Goal: Transaction & Acquisition: Purchase product/service

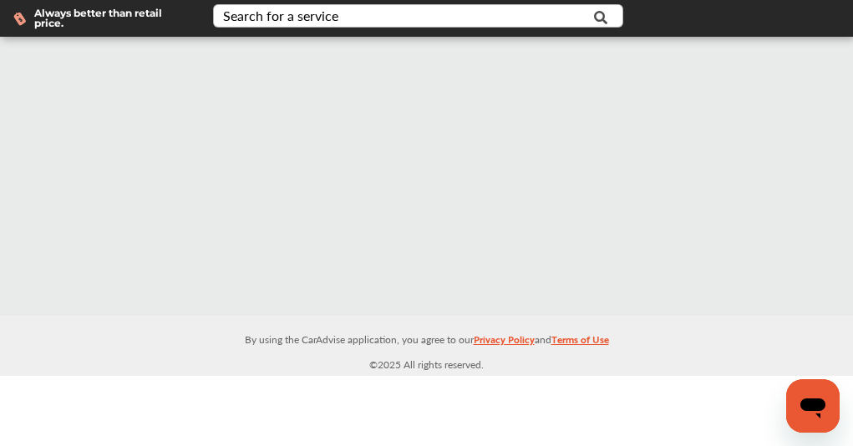
click at [601, 17] on icon at bounding box center [601, 18] width 38 height 42
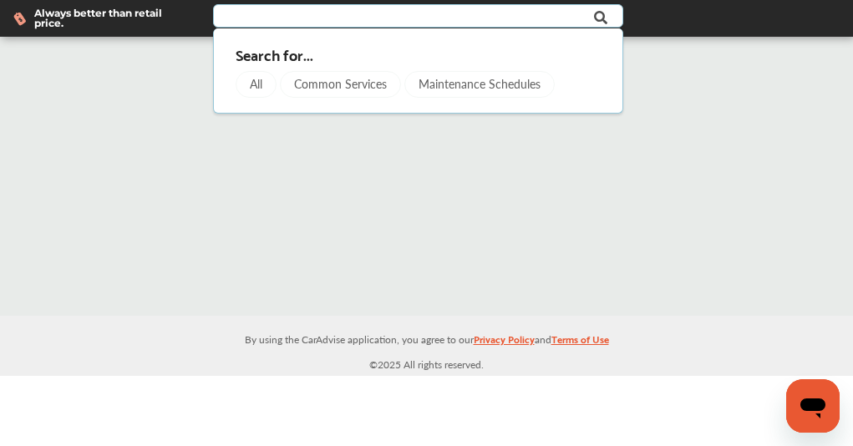
click at [437, 154] on div at bounding box center [426, 176] width 853 height 279
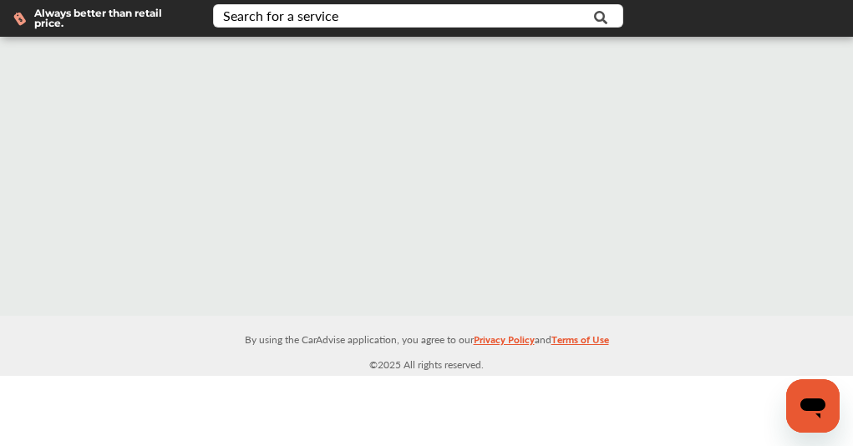
click at [133, 18] on span "Always better than retail price." at bounding box center [110, 18] width 152 height 20
click at [503, 5] on input "text" at bounding box center [409, 18] width 389 height 26
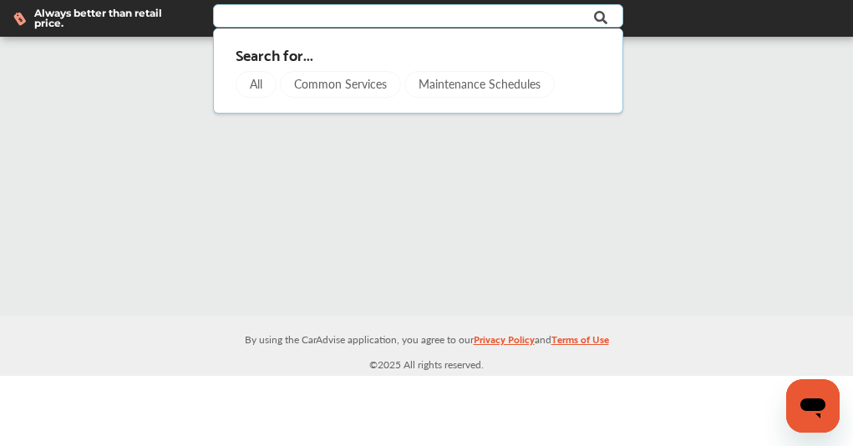
click at [484, 14] on input "text" at bounding box center [409, 18] width 389 height 26
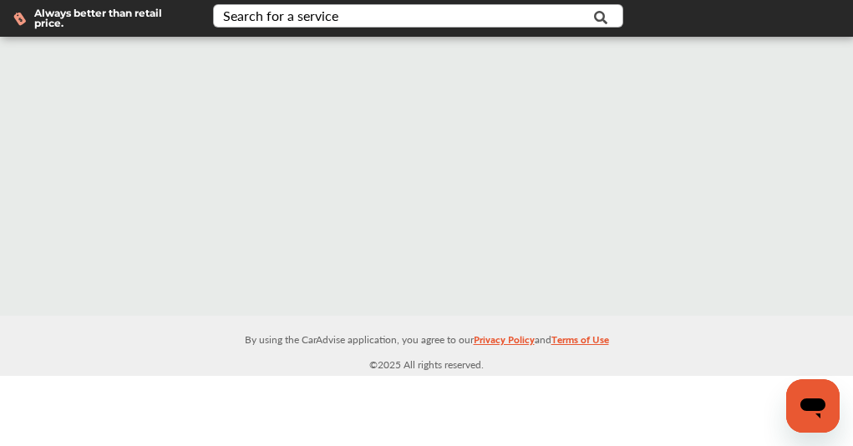
click at [608, 23] on icon at bounding box center [601, 18] width 38 height 42
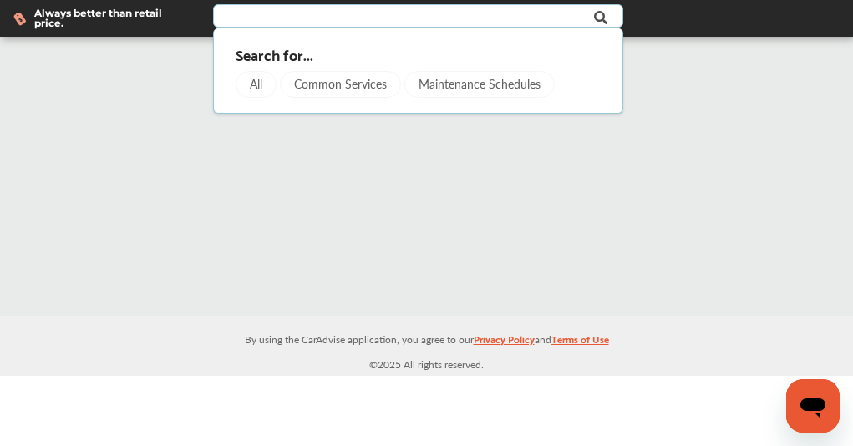
click at [254, 80] on div "All" at bounding box center [257, 84] width 41 height 27
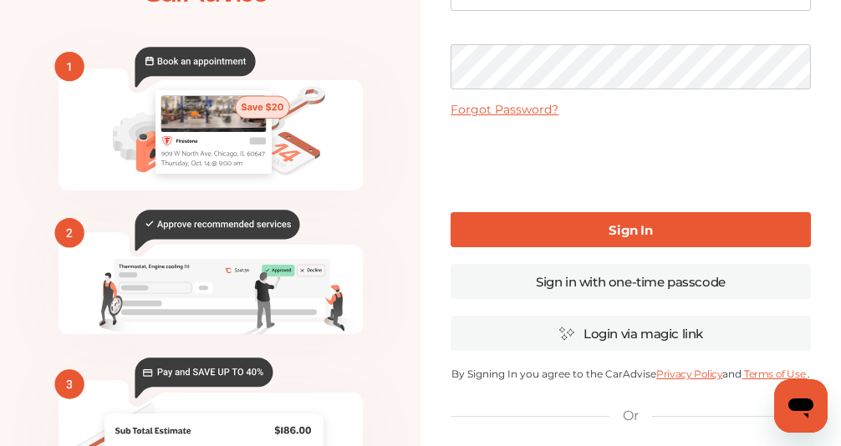
scroll to position [156, 0]
click at [568, 279] on link "Sign in with one-time passcode" at bounding box center [630, 281] width 359 height 35
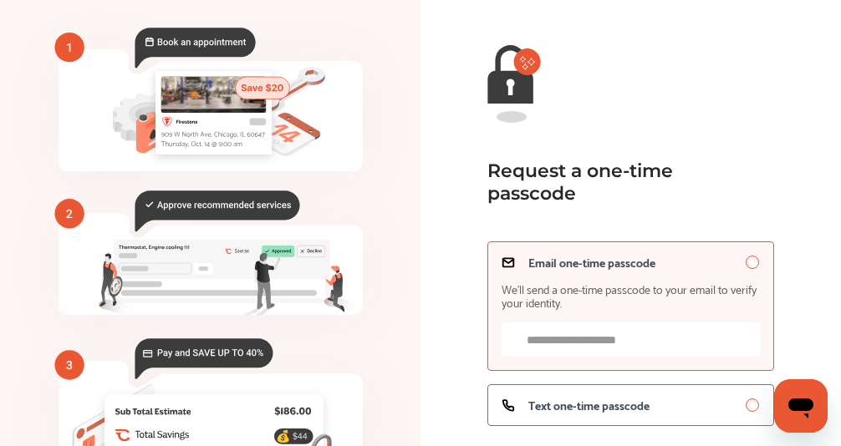
click at [583, 346] on input "Email one-time passcode We’ll send a one-time passcode to your email to verify …" at bounding box center [631, 340] width 259 height 34
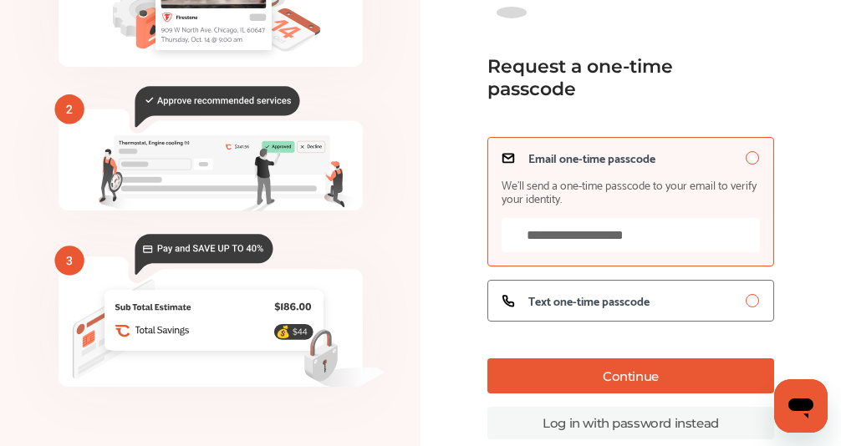
scroll to position [252, 0]
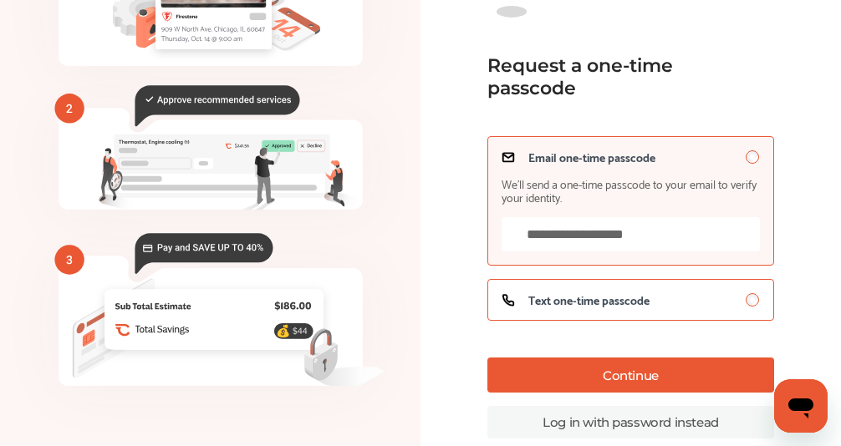
type input "**********"
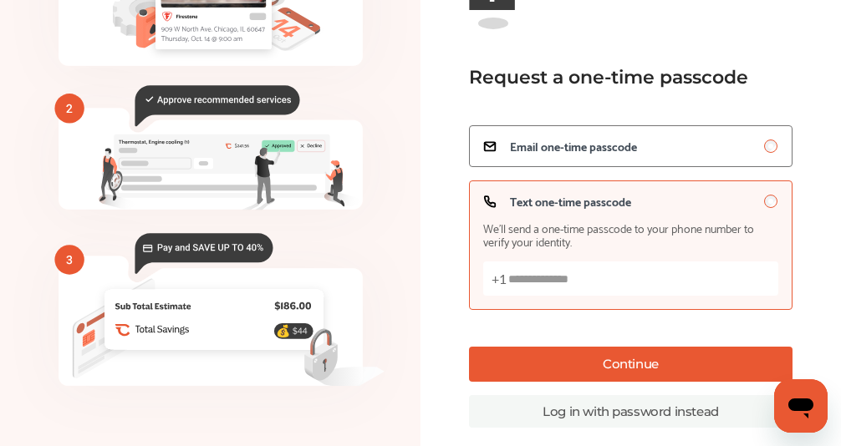
click at [667, 275] on input "Text one-time passcode We’ll send a one-time passcode to your phone number to v…" at bounding box center [631, 279] width 296 height 34
type input "**********"
click at [668, 367] on button "Continue" at bounding box center [631, 364] width 324 height 35
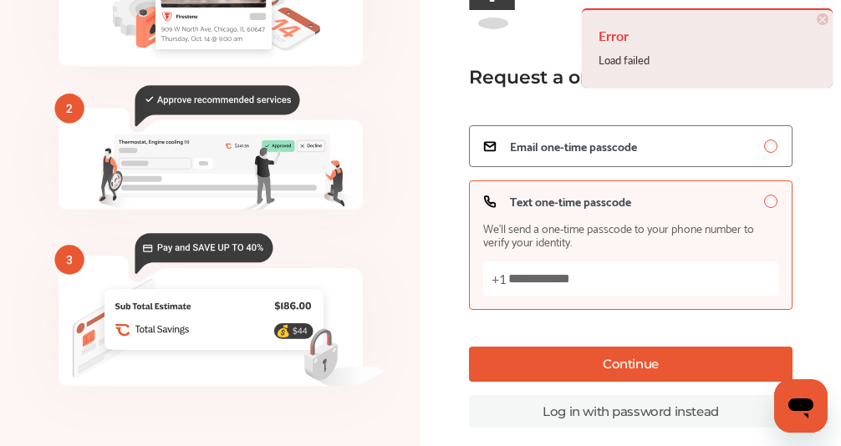
click at [820, 18] on span "×" at bounding box center [823, 19] width 12 height 12
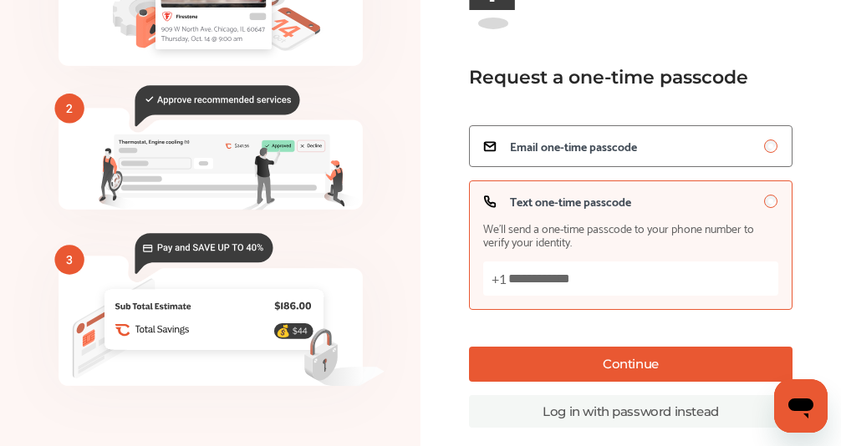
click at [644, 369] on button "Continue" at bounding box center [631, 364] width 324 height 35
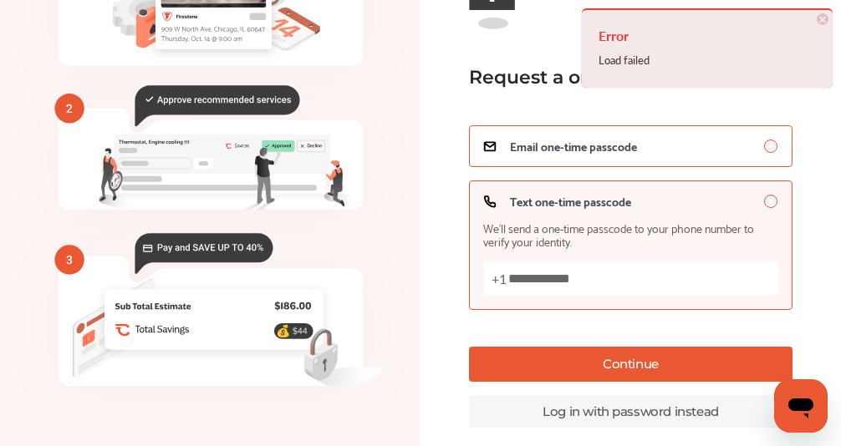
click at [602, 140] on span "Email one-time passcode" at bounding box center [573, 146] width 127 height 13
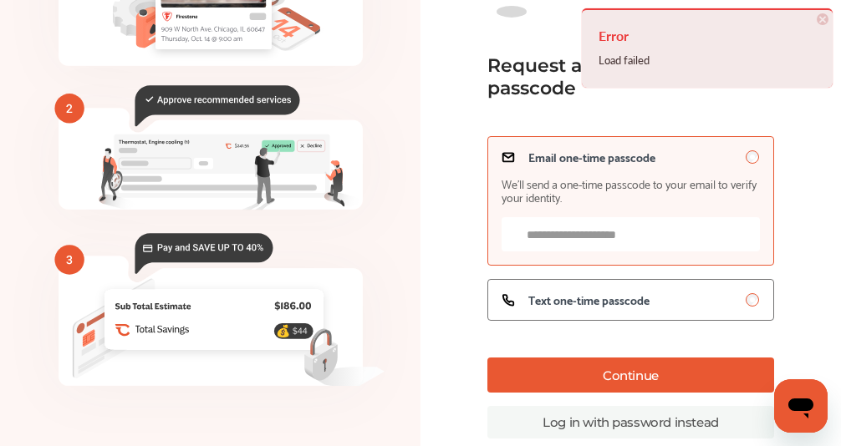
click at [591, 229] on input "Email one-time passcode We’ll send a one-time passcode to your email to verify …" at bounding box center [631, 234] width 259 height 34
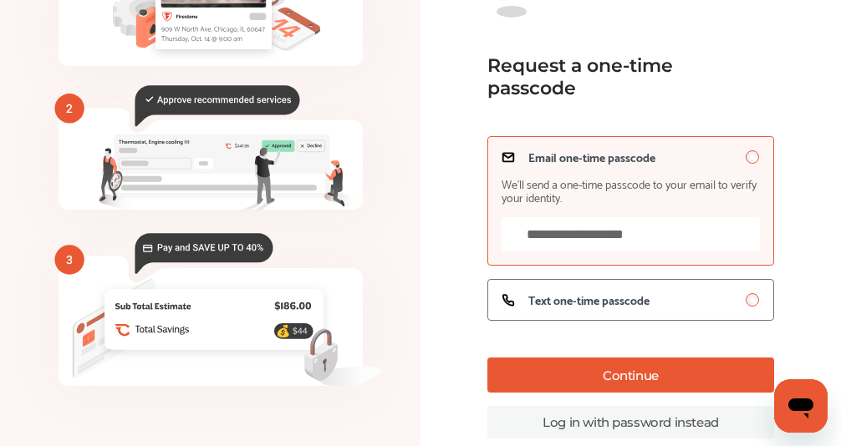
type input "**********"
click at [666, 186] on span "We’ll send a one-time passcode to your email to verify your identity." at bounding box center [631, 190] width 259 height 27
click at [629, 370] on button "Continue" at bounding box center [631, 375] width 288 height 35
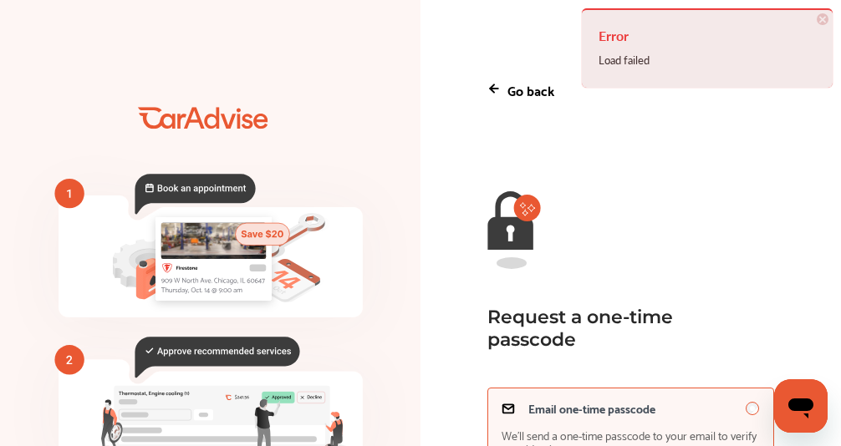
scroll to position [0, 0]
click at [522, 79] on p "Go back" at bounding box center [530, 90] width 47 height 23
click at [493, 89] on icon at bounding box center [492, 88] width 4 height 8
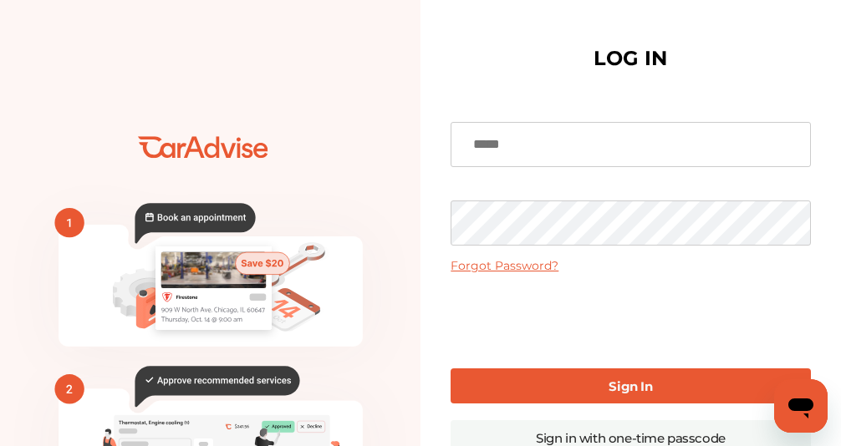
click at [463, 298] on div at bounding box center [630, 319] width 359 height 65
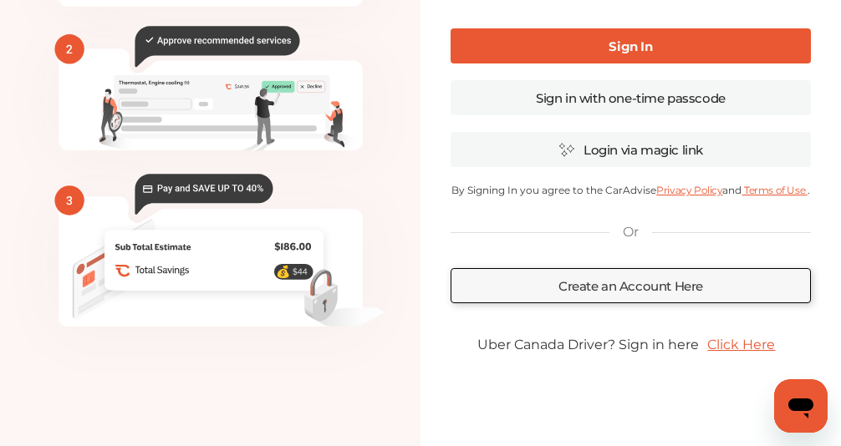
scroll to position [341, 0]
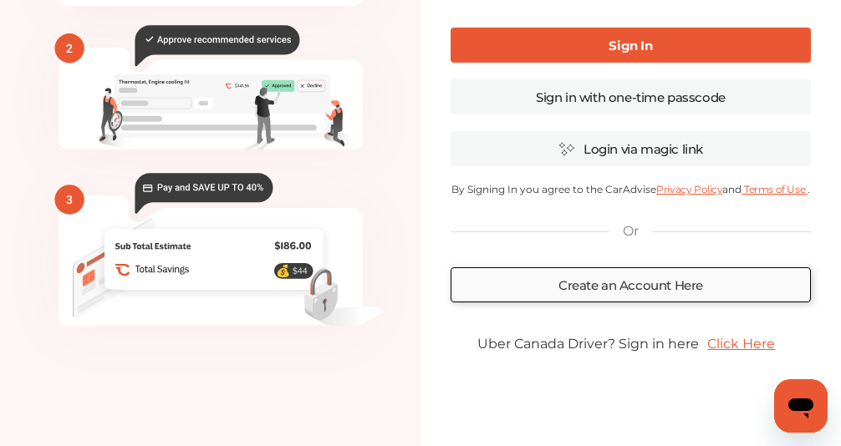
click at [470, 282] on link "Create an Account Here" at bounding box center [630, 284] width 359 height 35
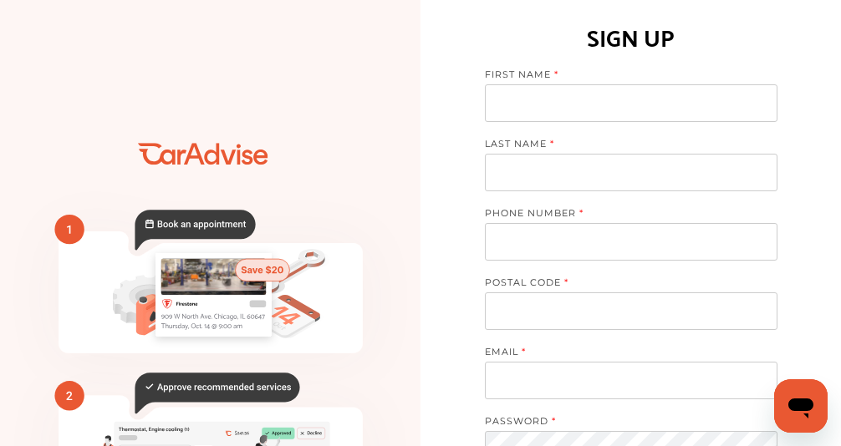
click at [518, 81] on label "FIRST NAME" at bounding box center [623, 77] width 276 height 16
type input "*****"
type input "**********"
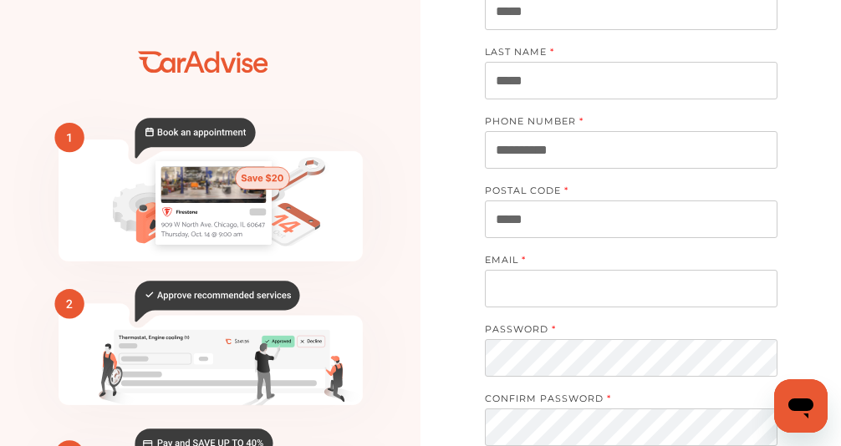
scroll to position [127, 0]
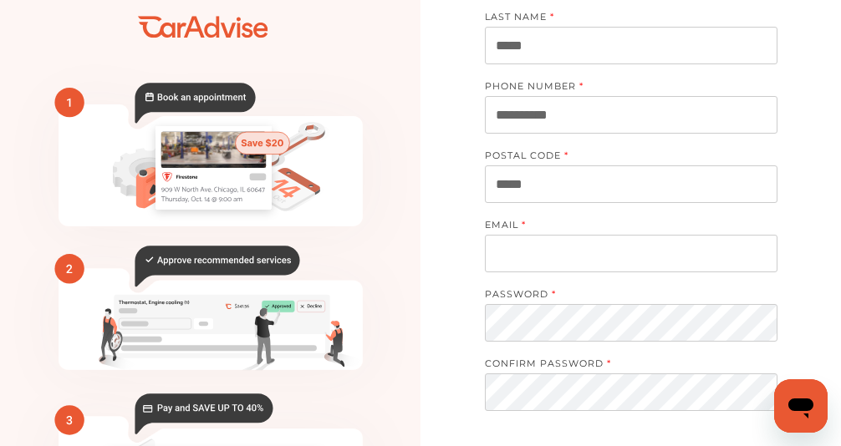
type input "*****"
type input "**********"
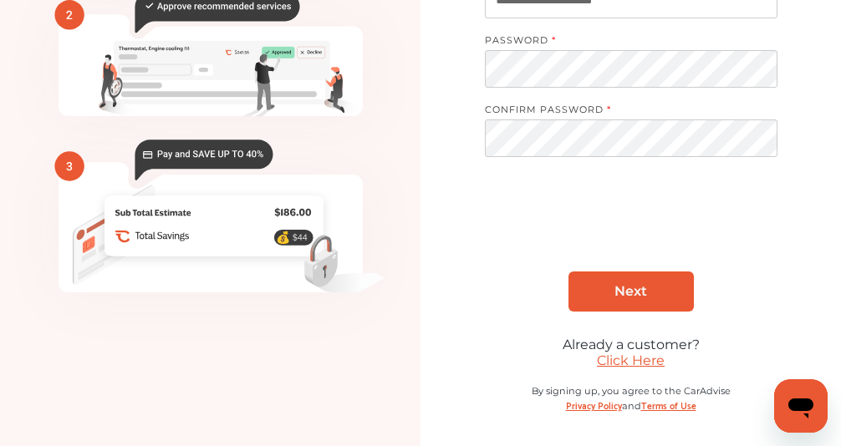
scroll to position [381, 0]
click at [616, 289] on link "Next" at bounding box center [630, 292] width 125 height 40
click at [633, 363] on link "Click Here" at bounding box center [631, 361] width 68 height 16
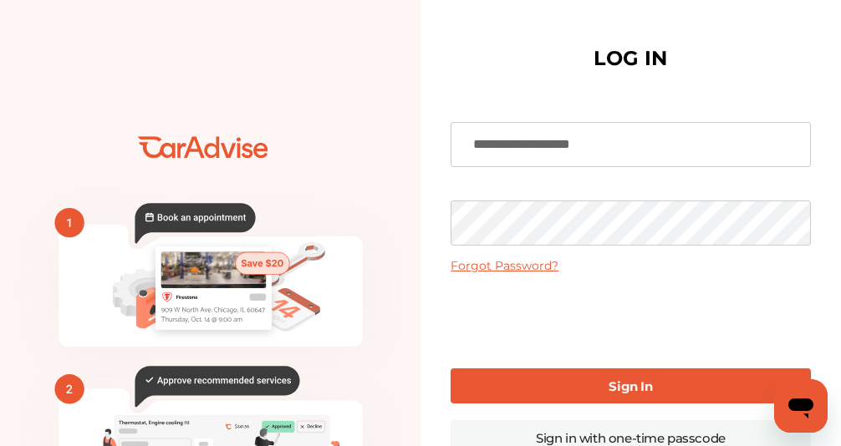
type input "**********"
click at [542, 382] on link "Sign In" at bounding box center [630, 386] width 359 height 35
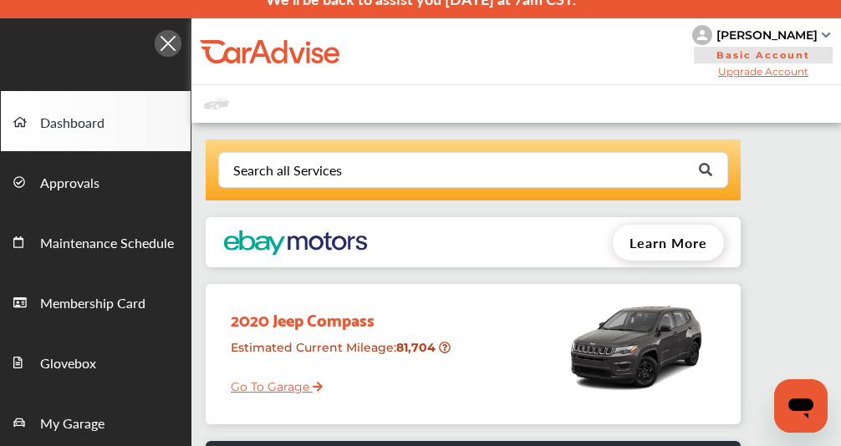
scroll to position [40, 0]
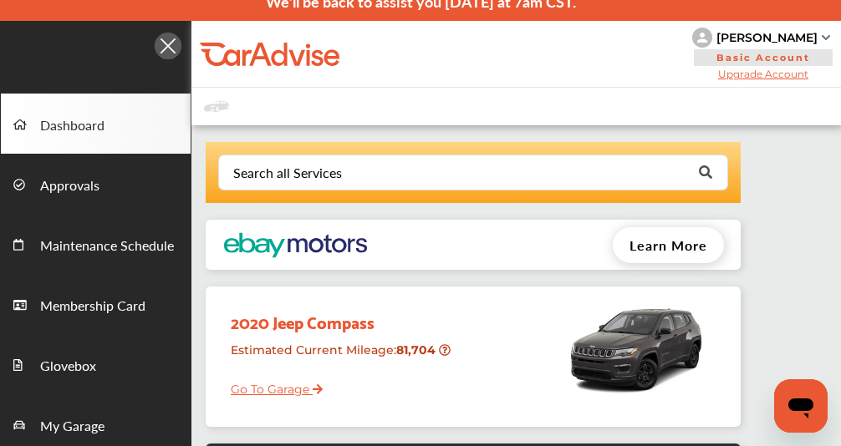
click at [660, 239] on span "Learn More" at bounding box center [668, 245] width 78 height 19
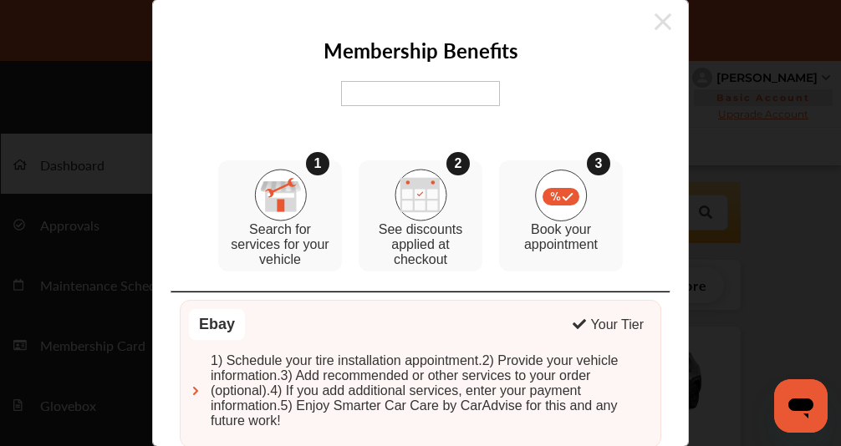
scroll to position [0, 0]
click at [670, 21] on div "Membership Benefits 1 Search for services for your vehicle 2 See discounts appl…" at bounding box center [420, 223] width 537 height 448
click at [654, 27] on icon at bounding box center [662, 21] width 17 height 27
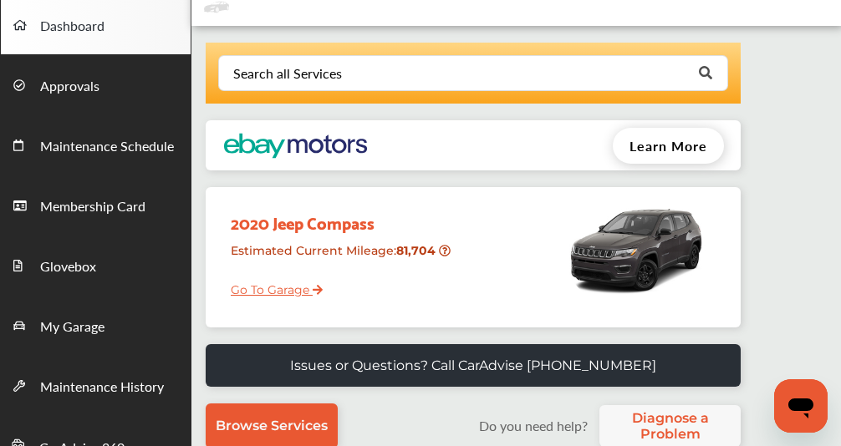
scroll to position [139, 0]
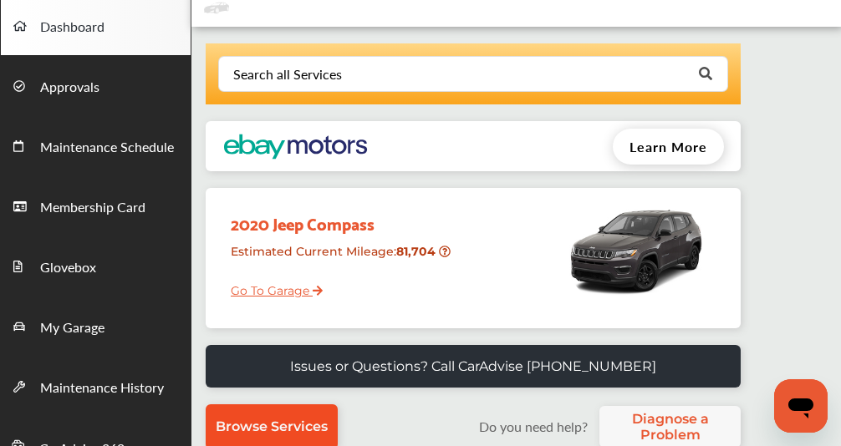
click at [313, 428] on span "Browse Services" at bounding box center [272, 427] width 112 height 16
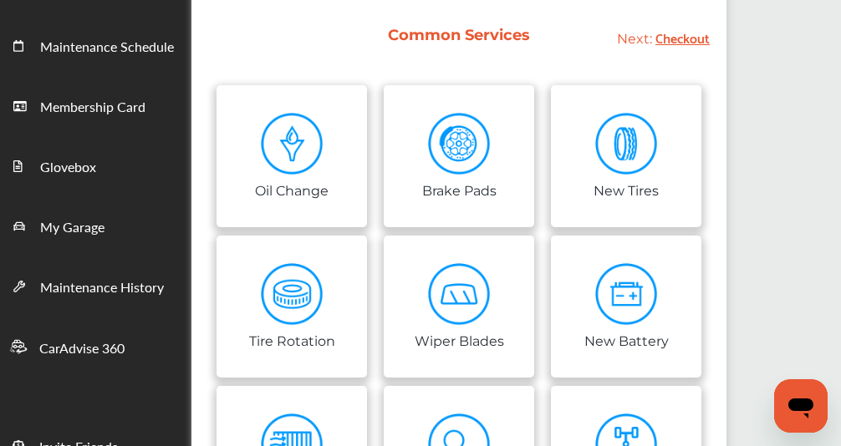
scroll to position [220, 0]
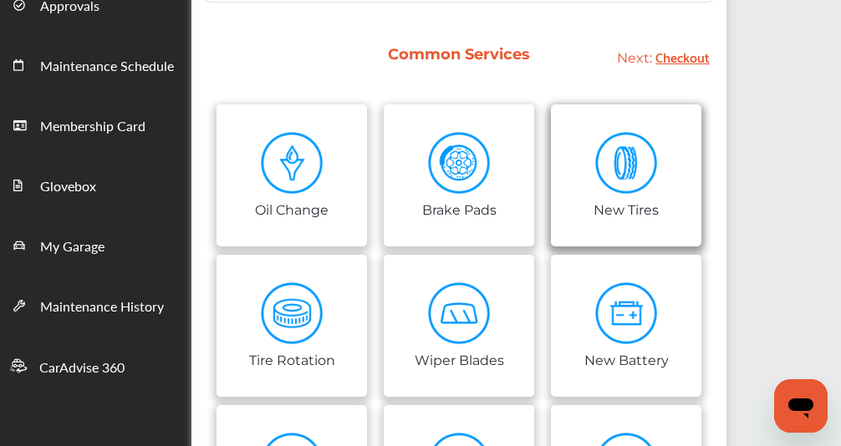
click at [593, 162] on link "New Tires" at bounding box center [626, 175] width 150 height 142
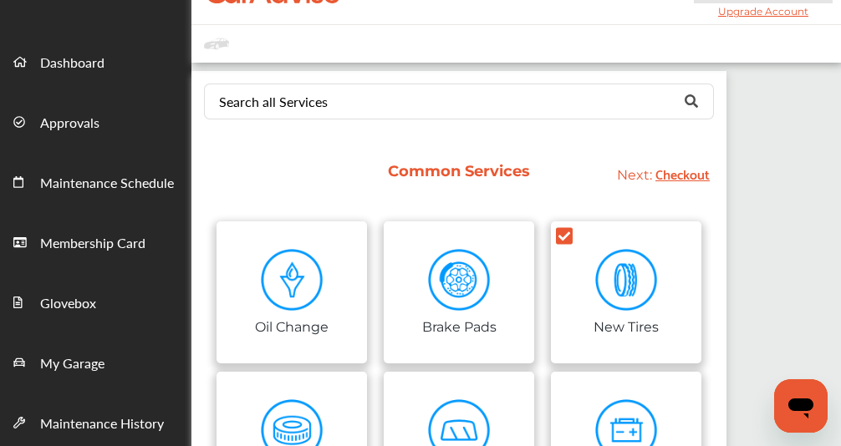
scroll to position [110, 0]
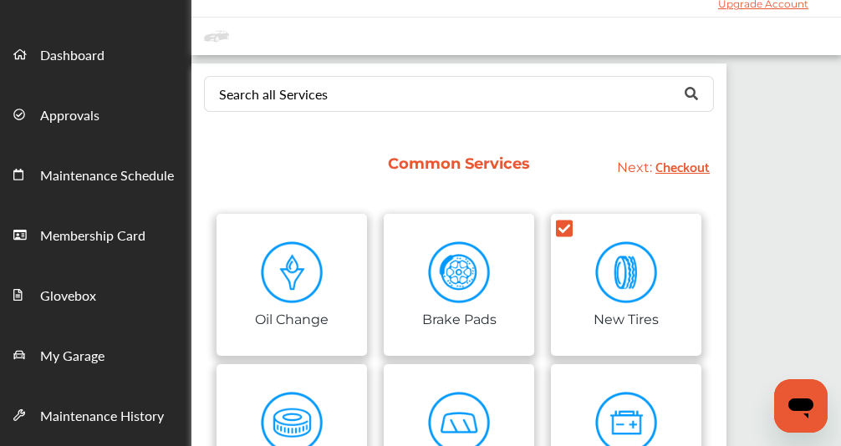
click at [680, 171] on span "Checkout" at bounding box center [682, 166] width 54 height 23
